Goal: Navigation & Orientation: Find specific page/section

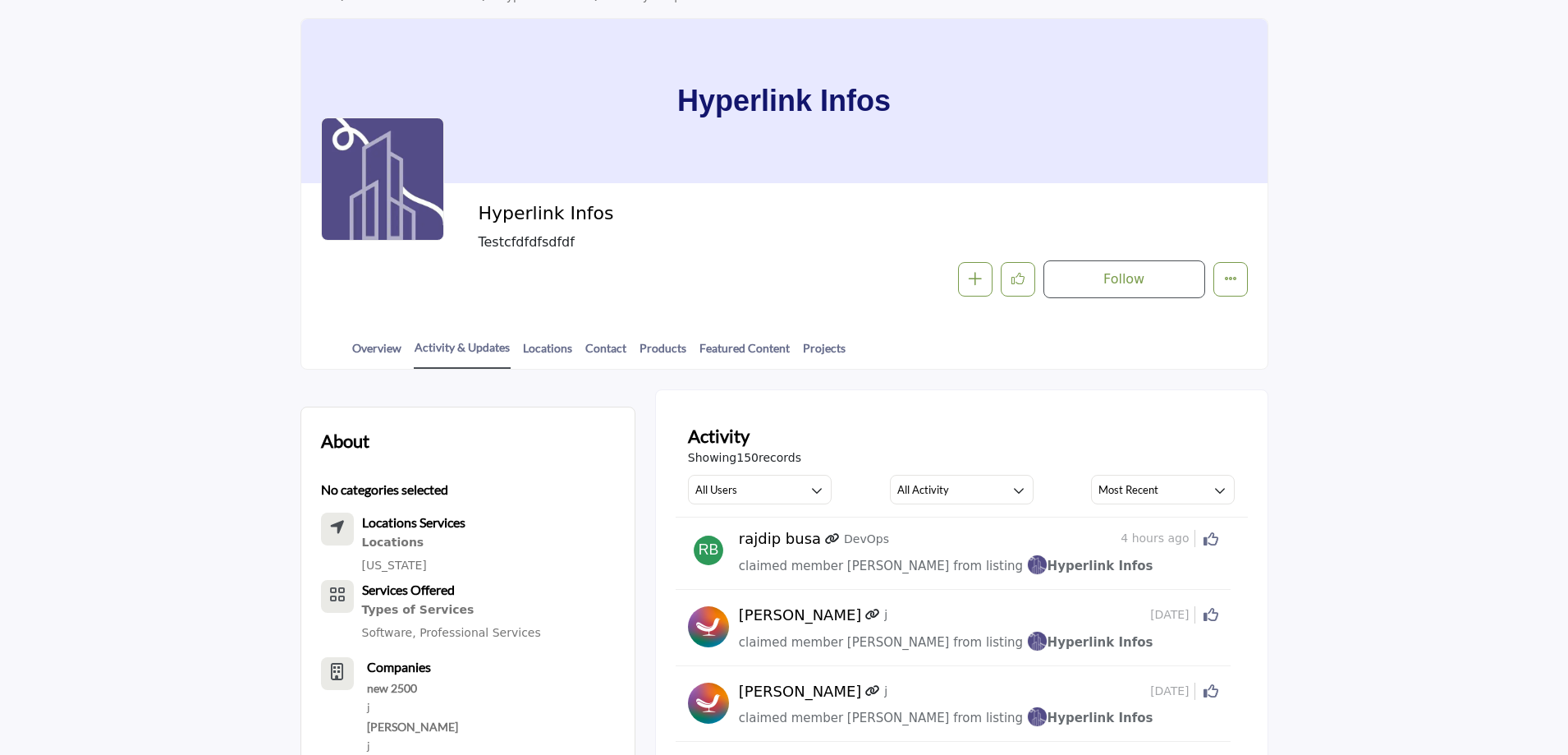
scroll to position [63, 0]
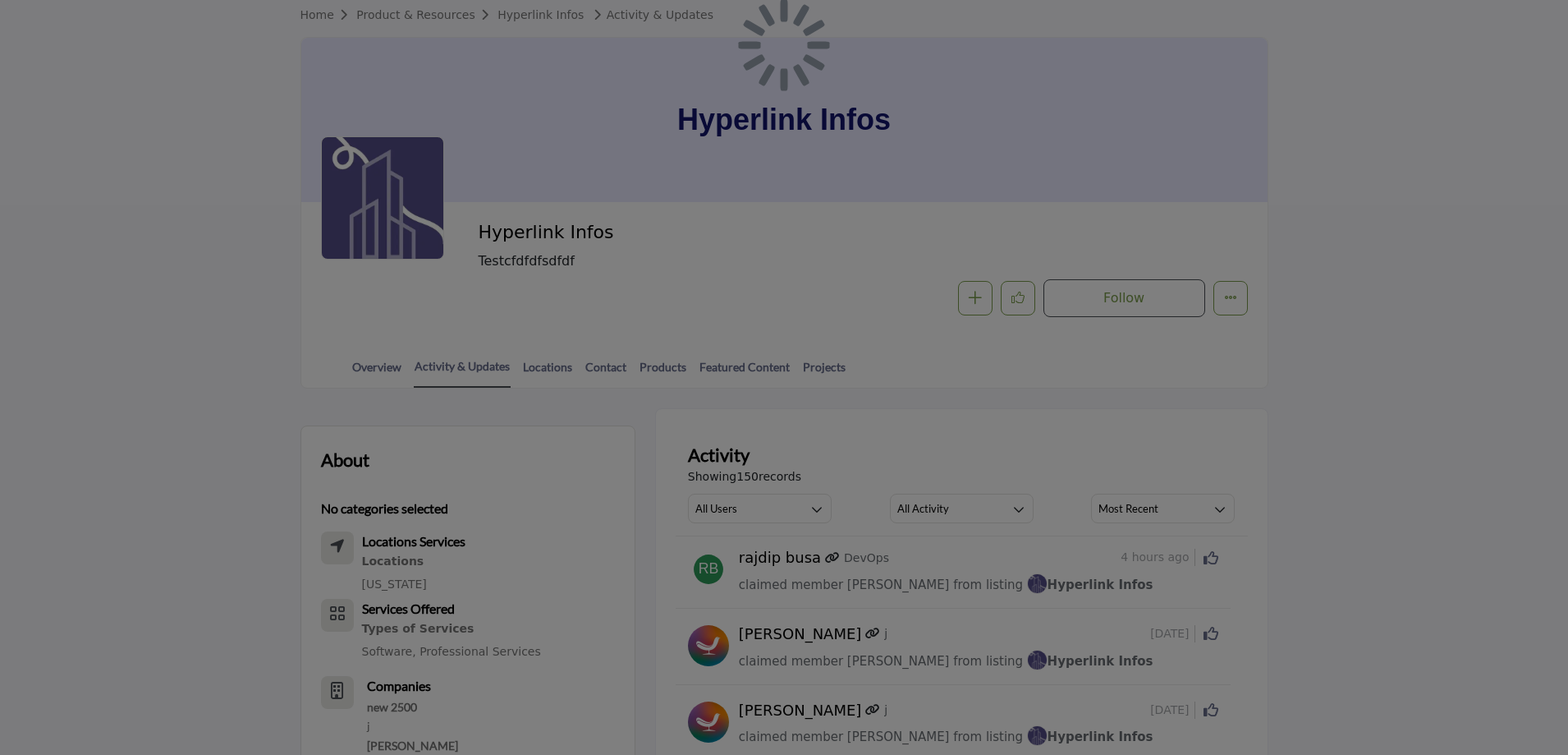
click at [1224, 22] on div at bounding box center [784, 377] width 1568 height 755
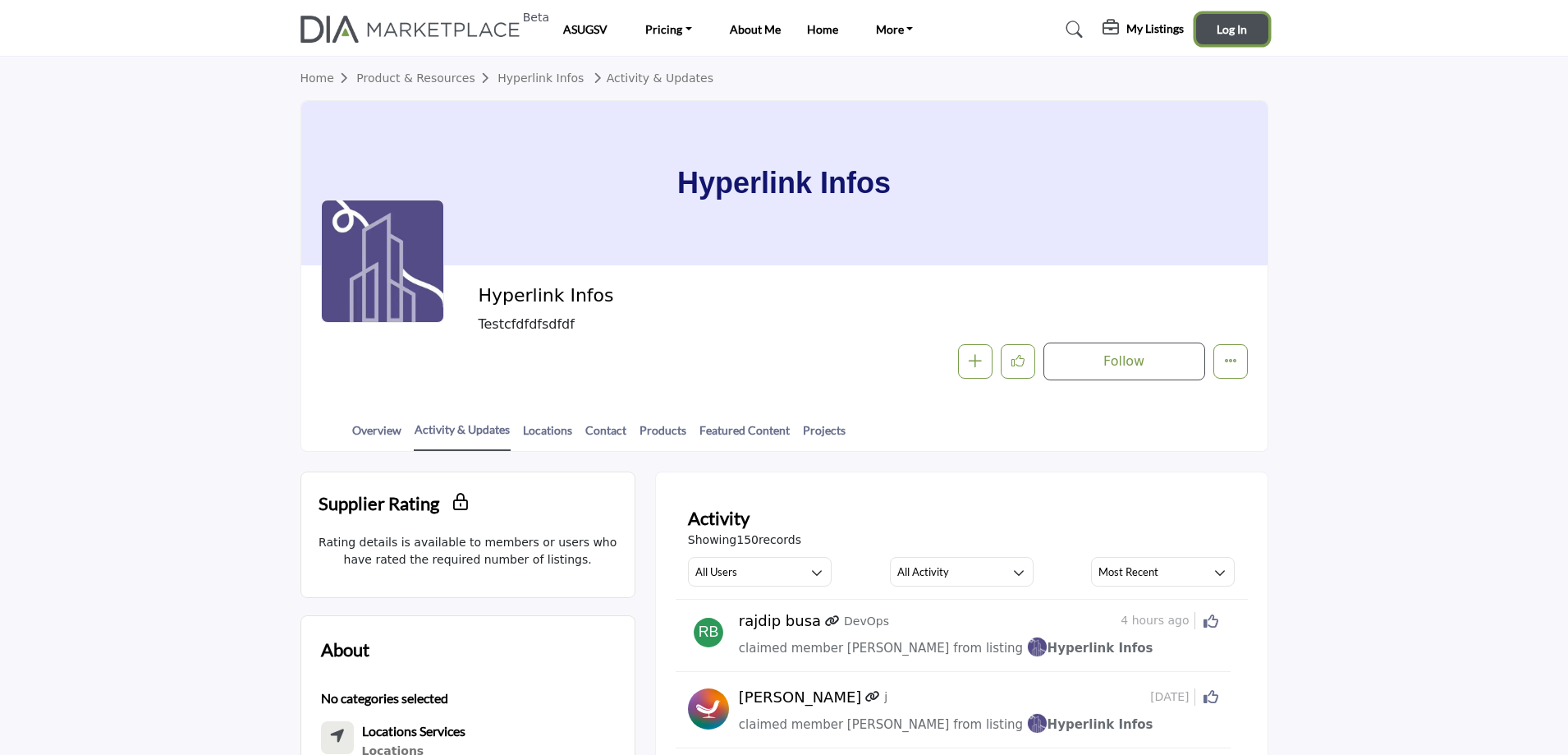
click at [1230, 30] on span "Log In" at bounding box center [1232, 29] width 31 height 14
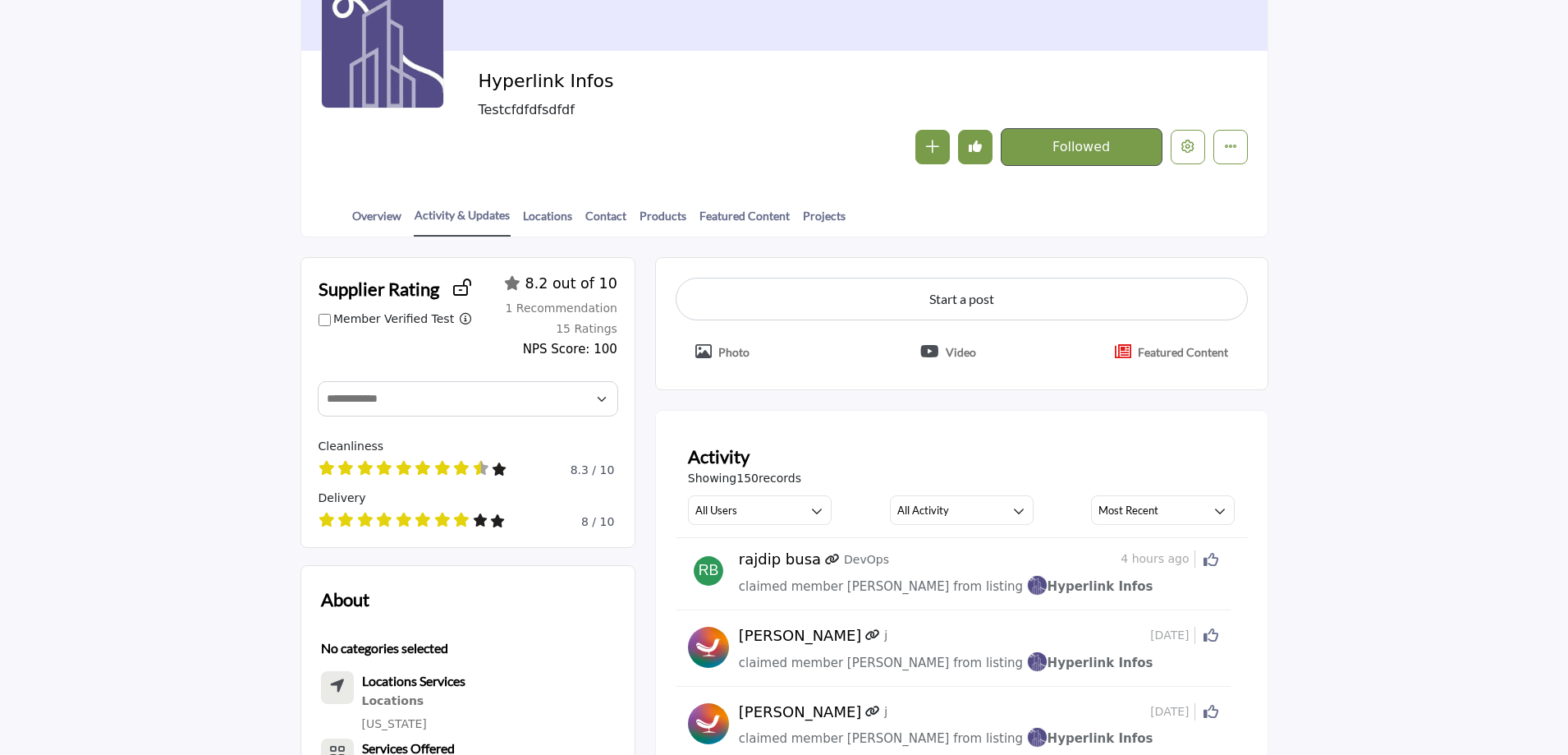
scroll to position [411, 0]
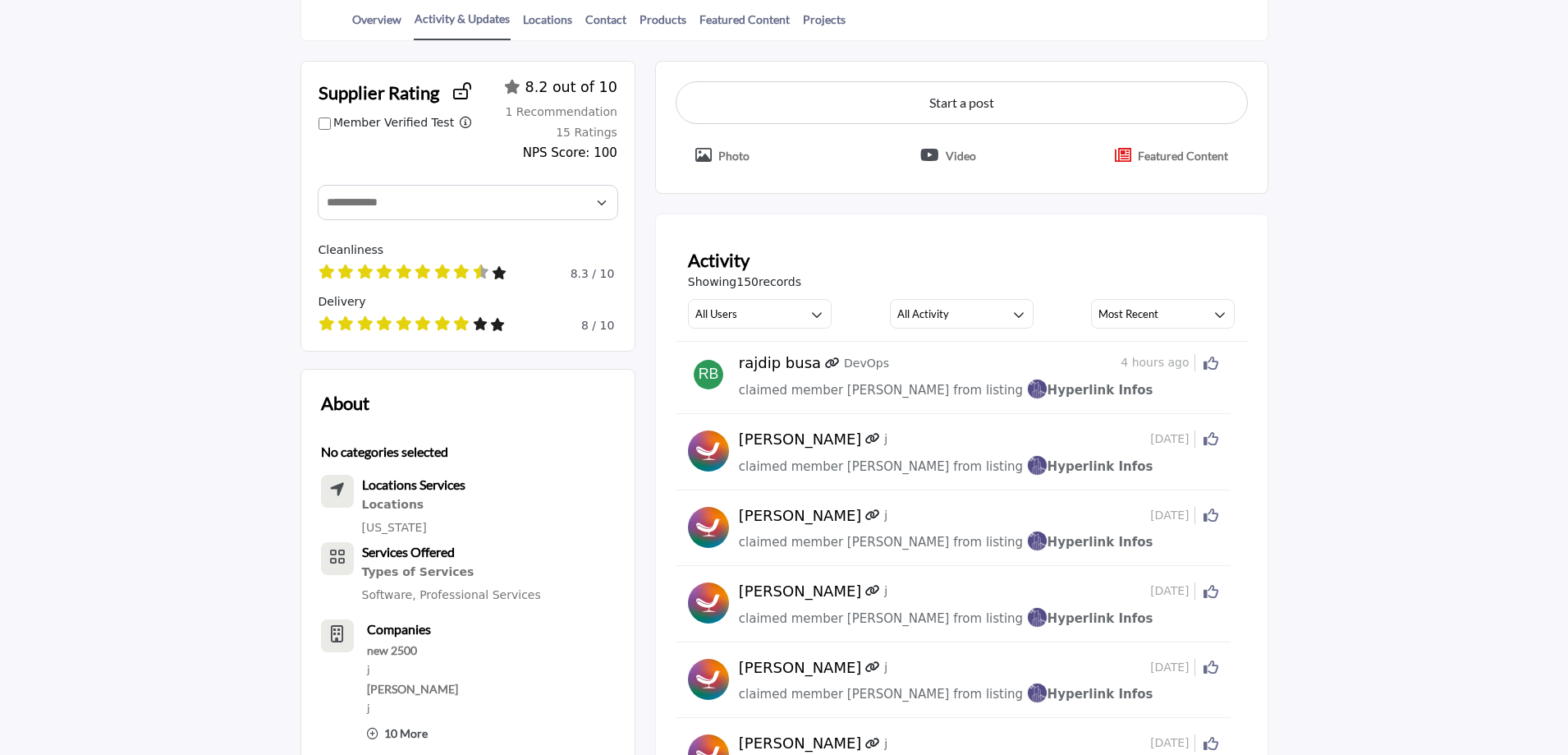
click at [1213, 364] on icon at bounding box center [1211, 363] width 15 height 15
click at [1210, 436] on icon at bounding box center [1211, 439] width 15 height 15
